Goal: Transaction & Acquisition: Book appointment/travel/reservation

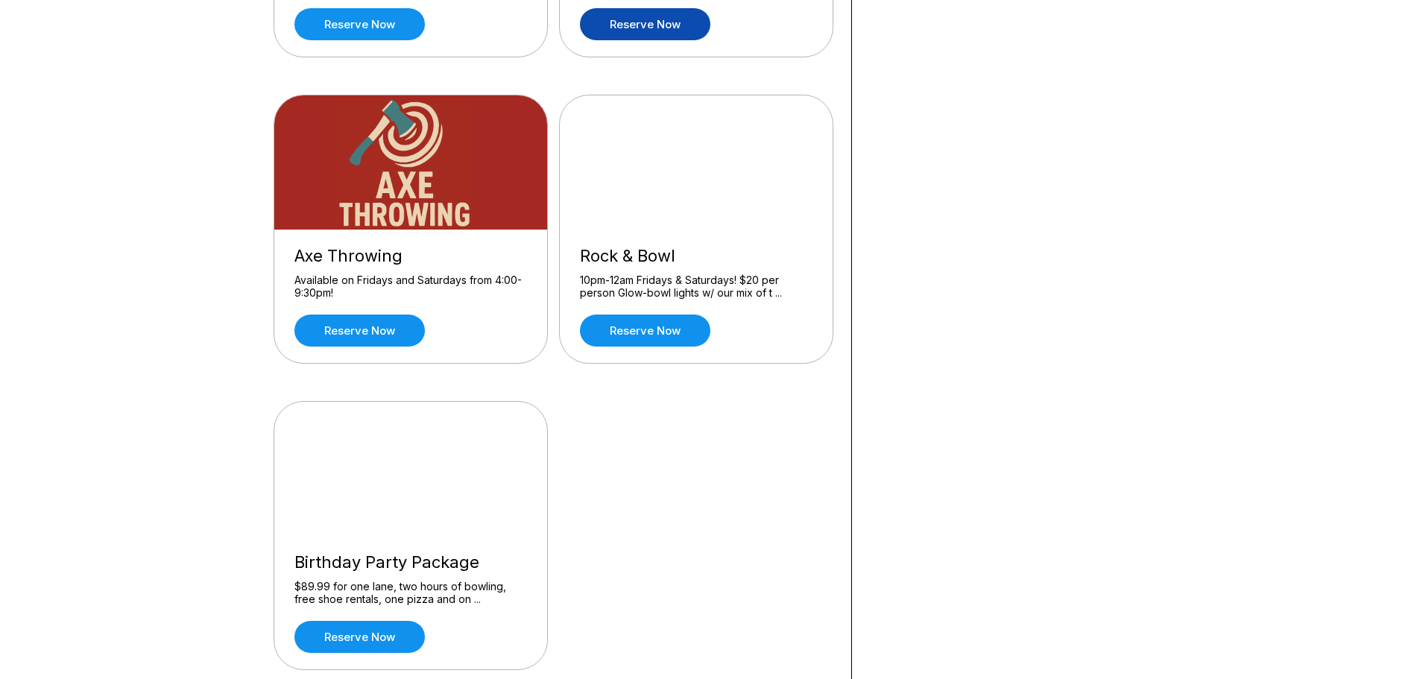
scroll to position [447, 0]
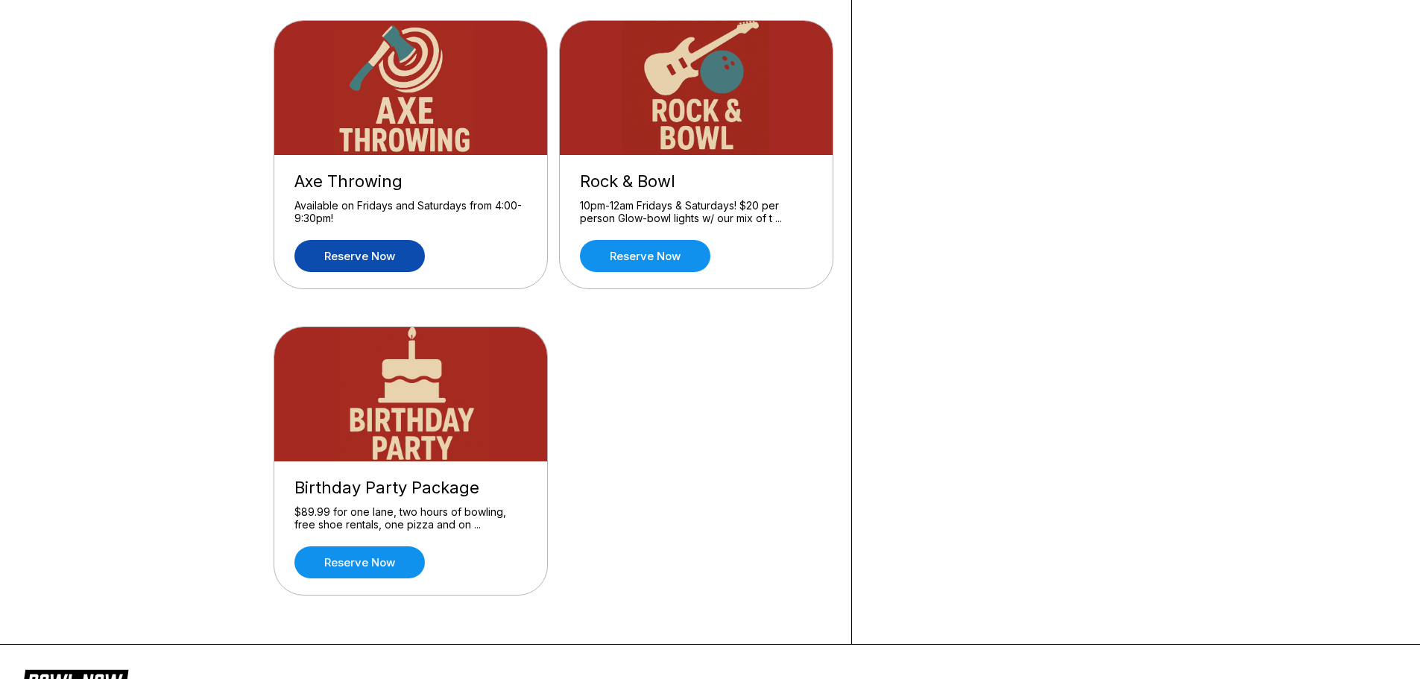
click at [395, 251] on link "Reserve now" at bounding box center [359, 256] width 130 height 32
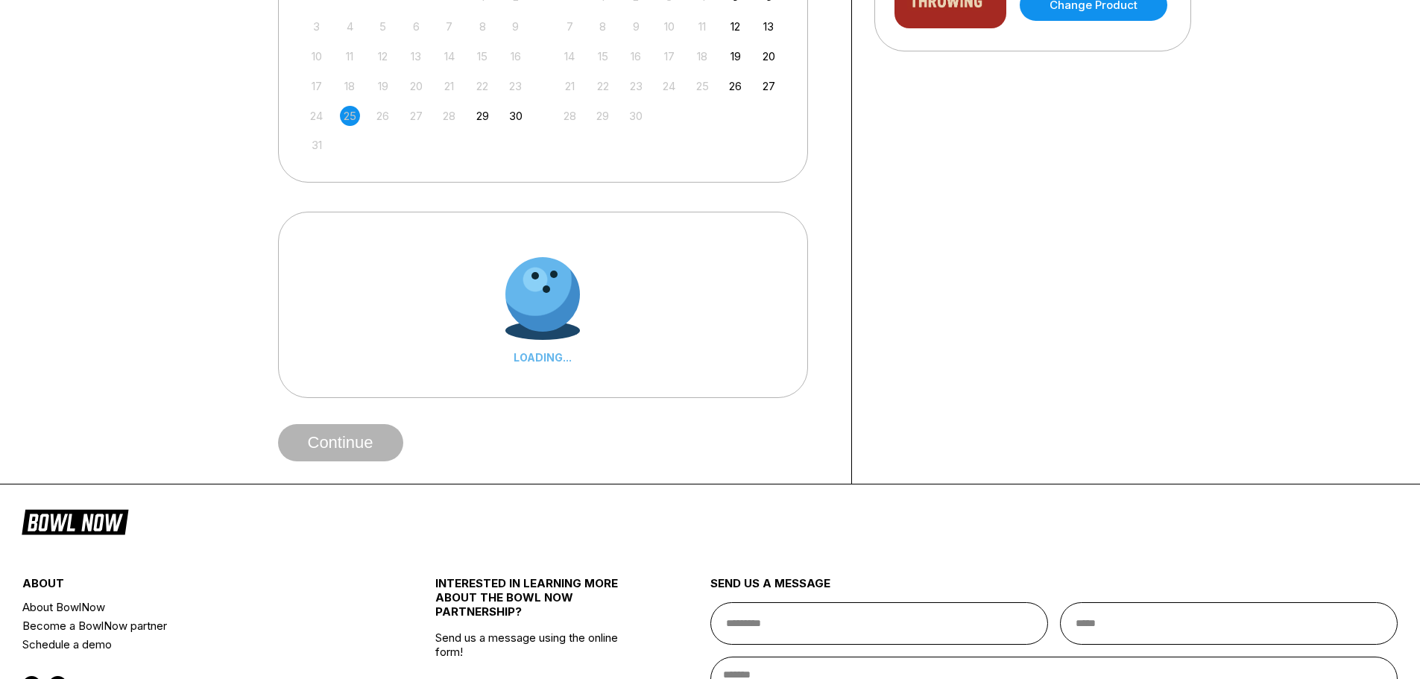
scroll to position [0, 0]
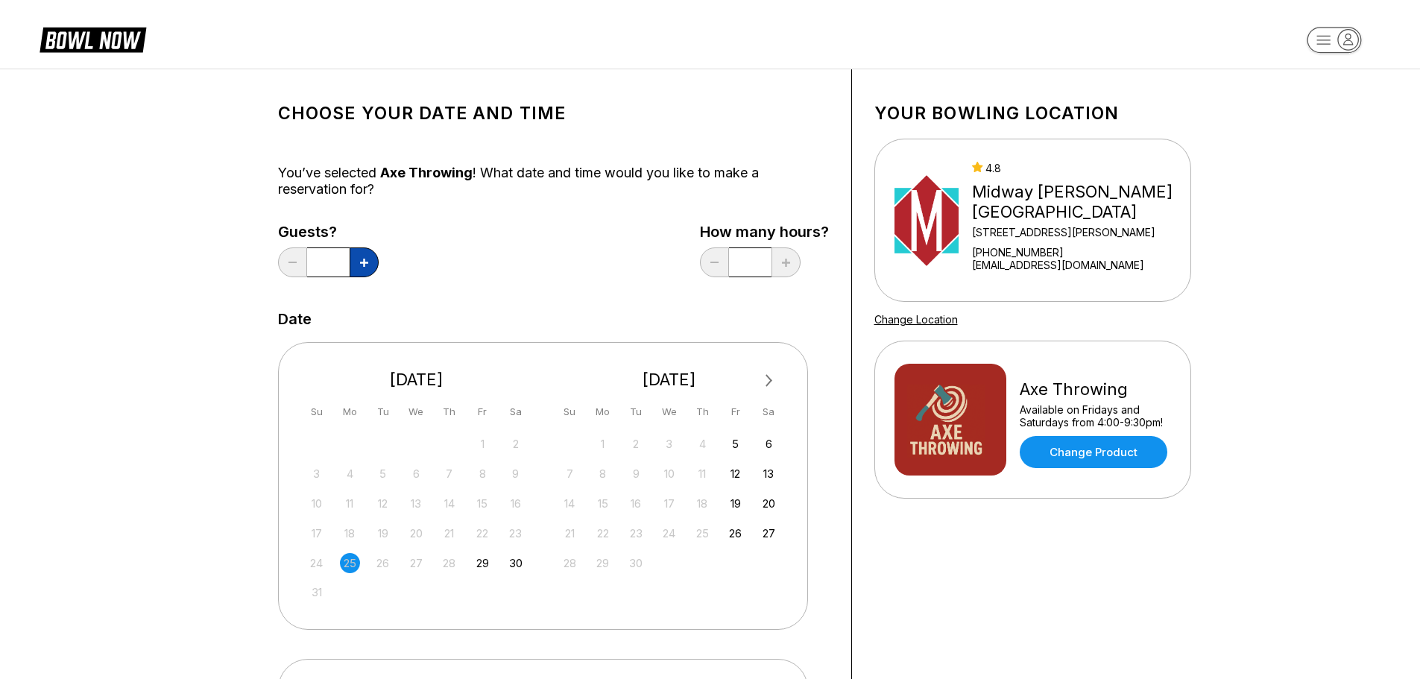
click at [362, 268] on button at bounding box center [364, 263] width 29 height 30
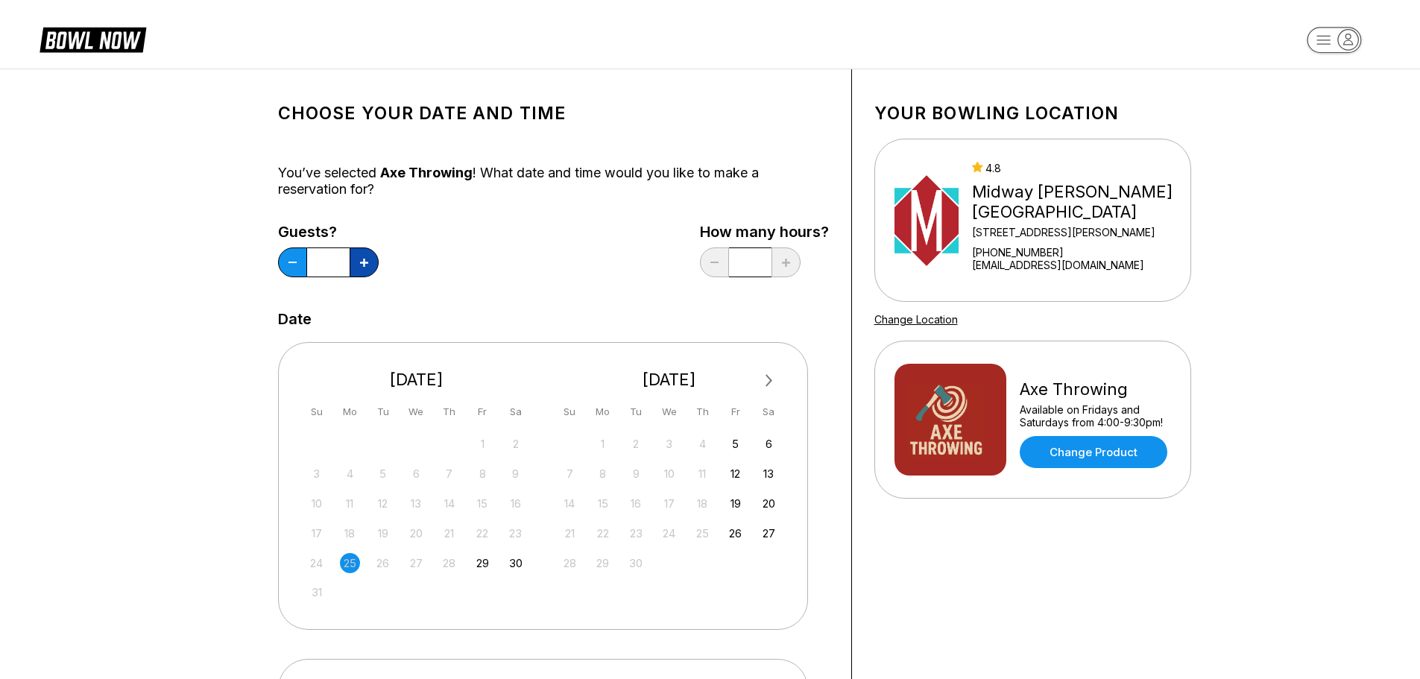
click at [362, 268] on button at bounding box center [364, 263] width 29 height 30
type input "*"
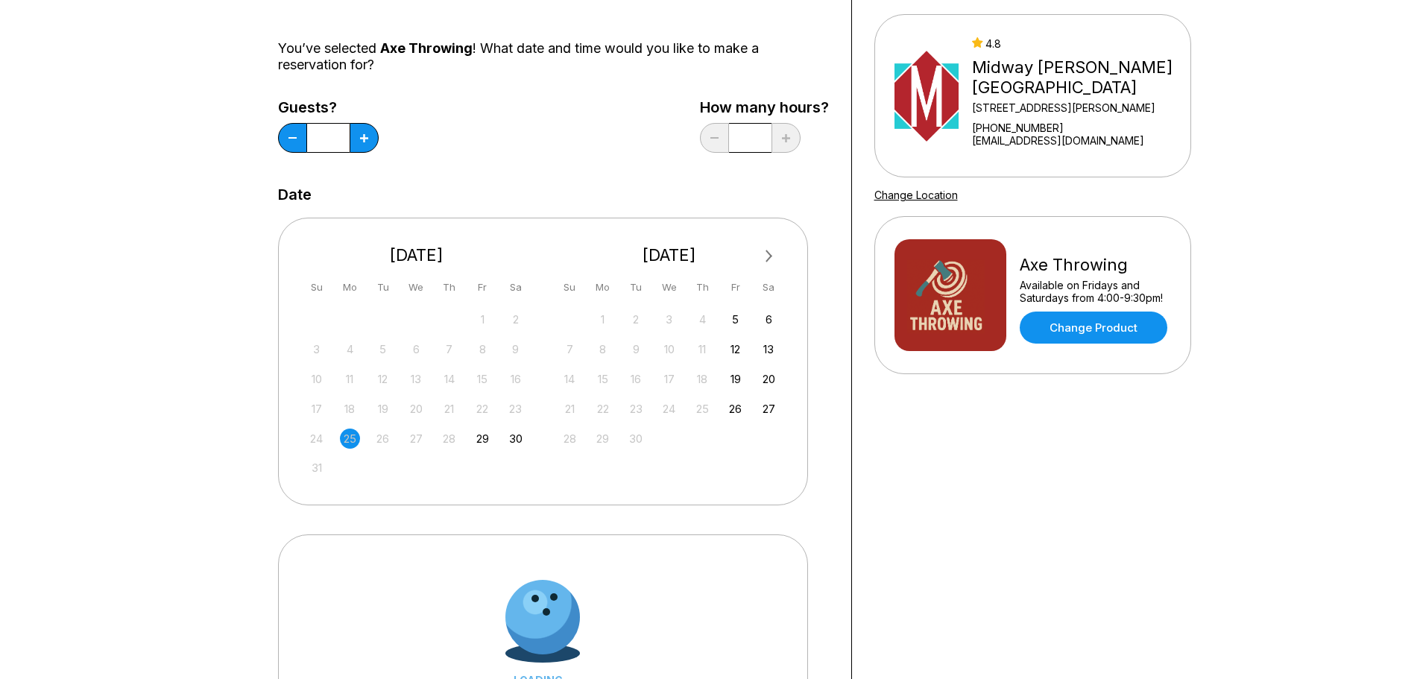
scroll to position [149, 0]
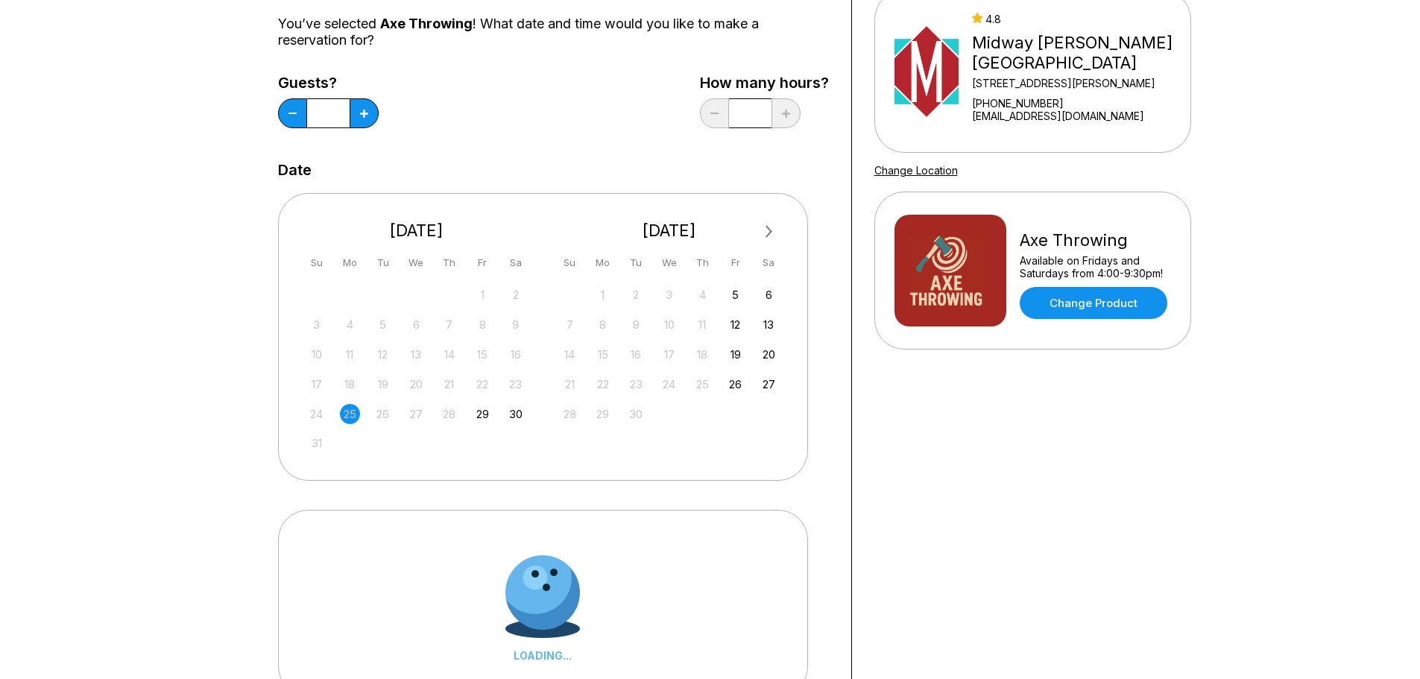
click at [768, 233] on span "Next Month" at bounding box center [768, 231] width 0 height 17
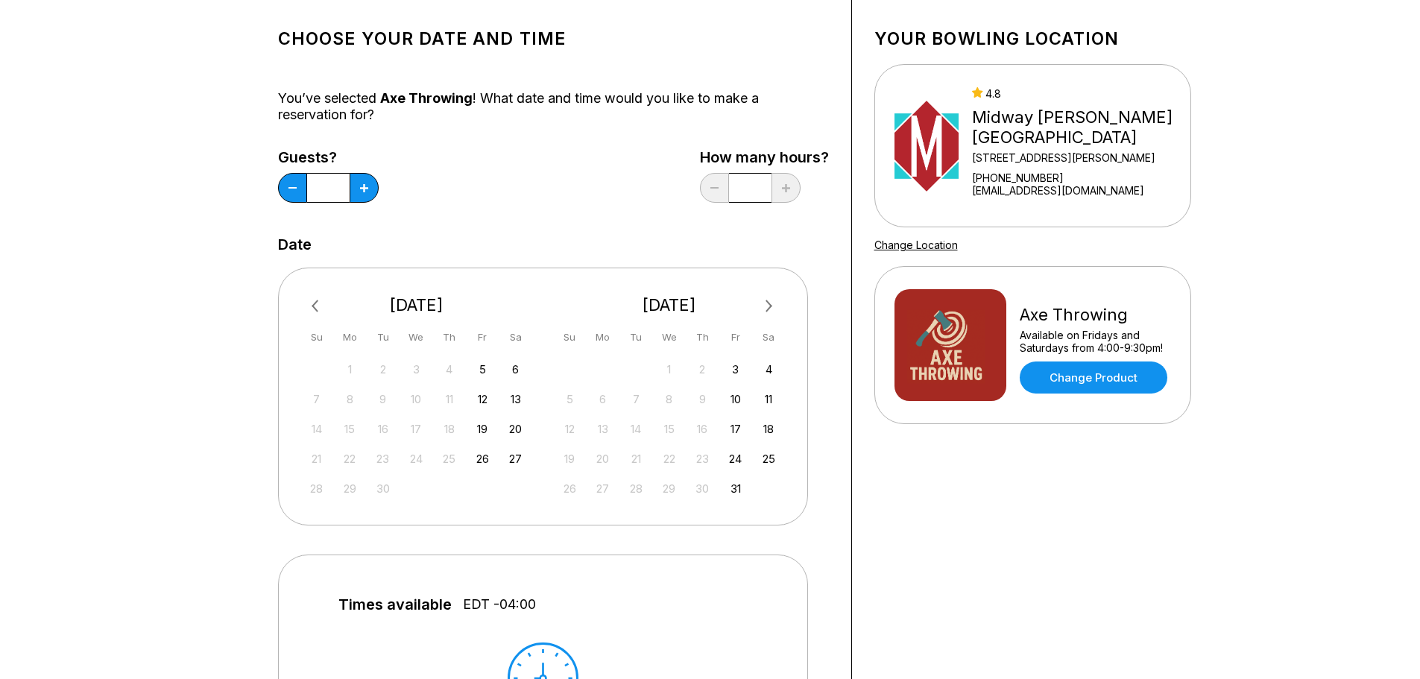
scroll to position [0, 0]
